Goal: Task Accomplishment & Management: Use online tool/utility

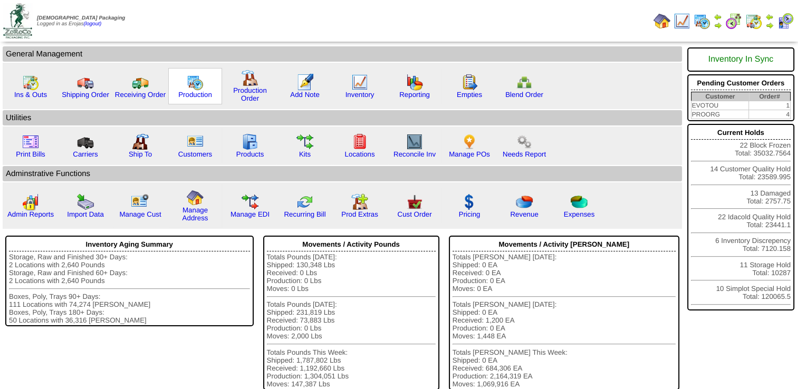
click at [199, 88] on img at bounding box center [195, 82] width 17 height 17
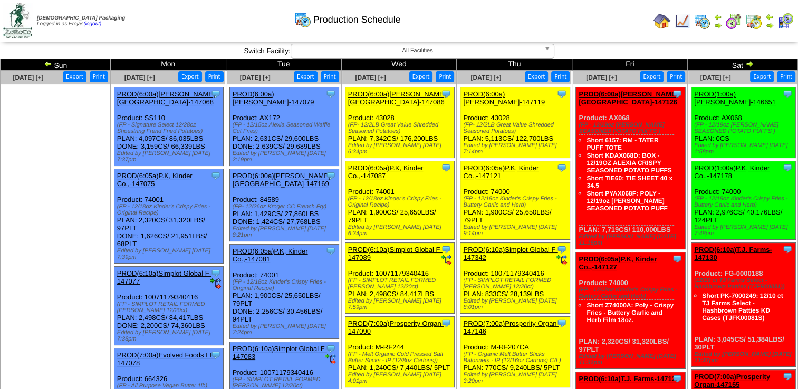
click at [487, 164] on link "PROD(6:05a)P.K, Kinder Co.,-147121" at bounding box center [500, 172] width 75 height 16
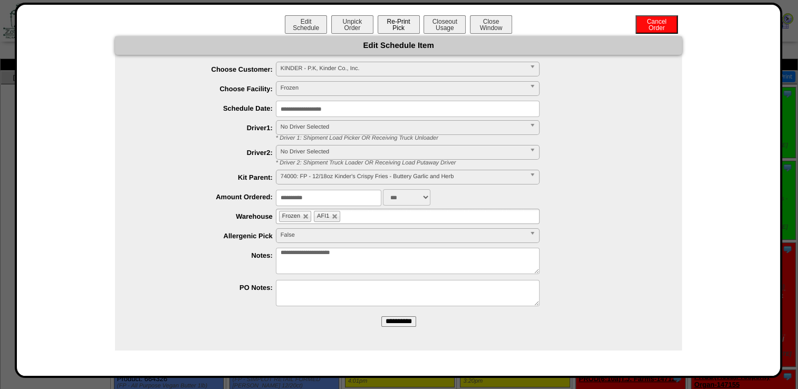
click at [402, 26] on button "Re-Print Pick" at bounding box center [399, 24] width 42 height 18
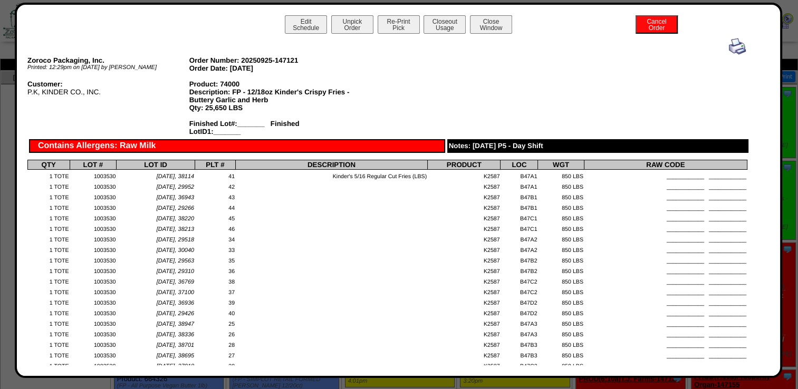
click at [732, 45] on img at bounding box center [737, 46] width 17 height 17
